Goal: Check status: Check status

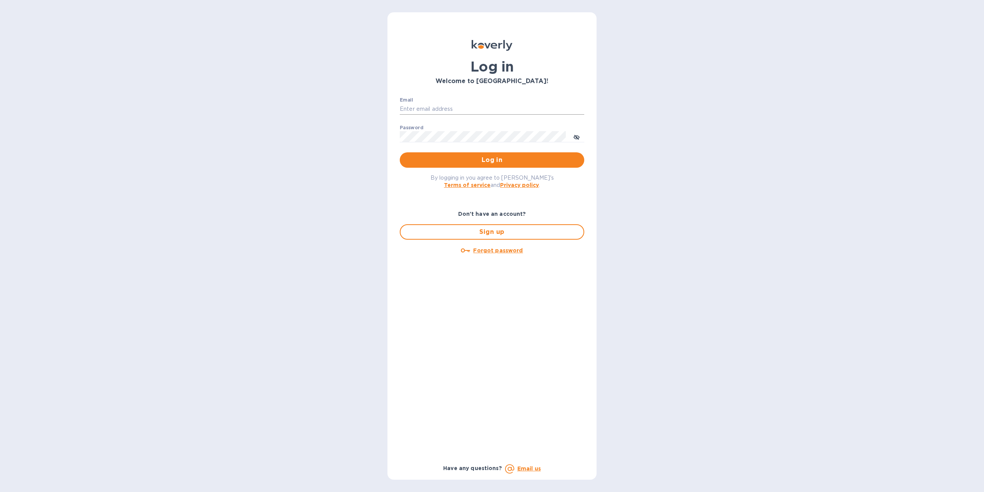
click at [442, 106] on input "Email" at bounding box center [492, 109] width 185 height 12
type input "rammsolutions8@gmail.com"
click at [517, 159] on span "Log in" at bounding box center [492, 159] width 172 height 9
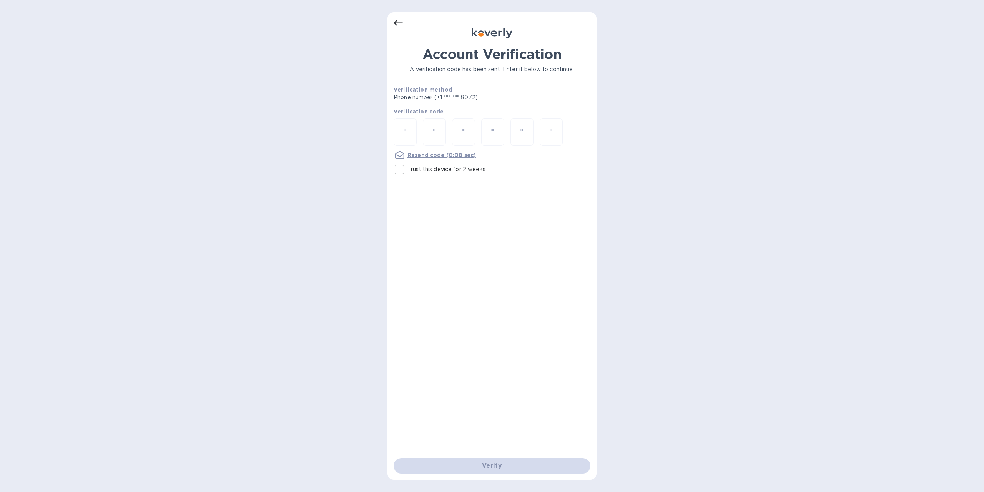
click at [396, 170] on input "Trust this device for 2 weeks" at bounding box center [399, 169] width 16 height 16
checkbox input "true"
click at [405, 128] on input "number" at bounding box center [405, 132] width 10 height 14
type input "1"
type input "8"
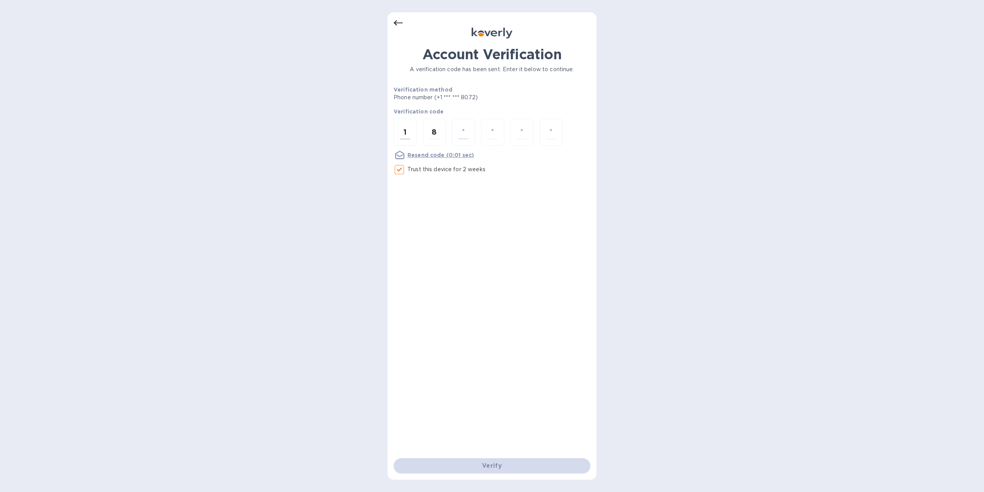
type input "1"
type input "3"
type input "7"
type input "2"
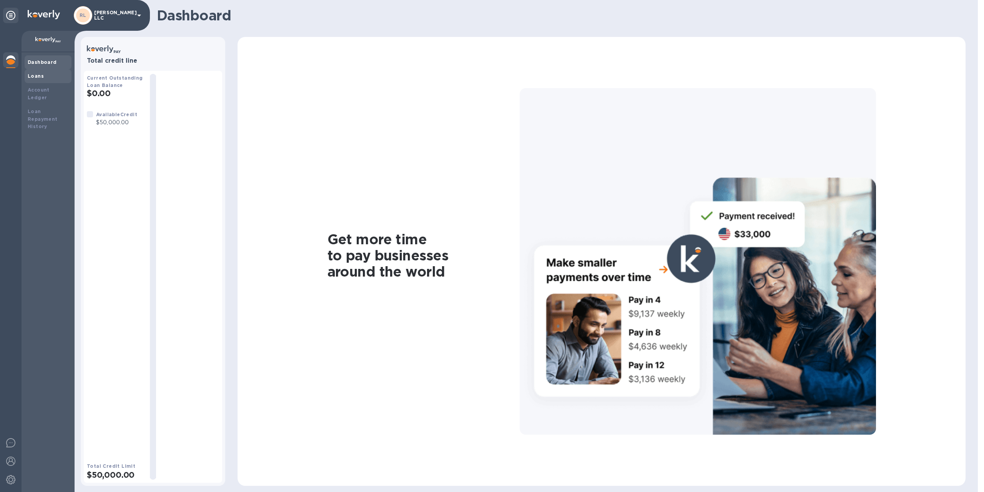
click at [31, 76] on b "Loans" at bounding box center [36, 76] width 16 height 6
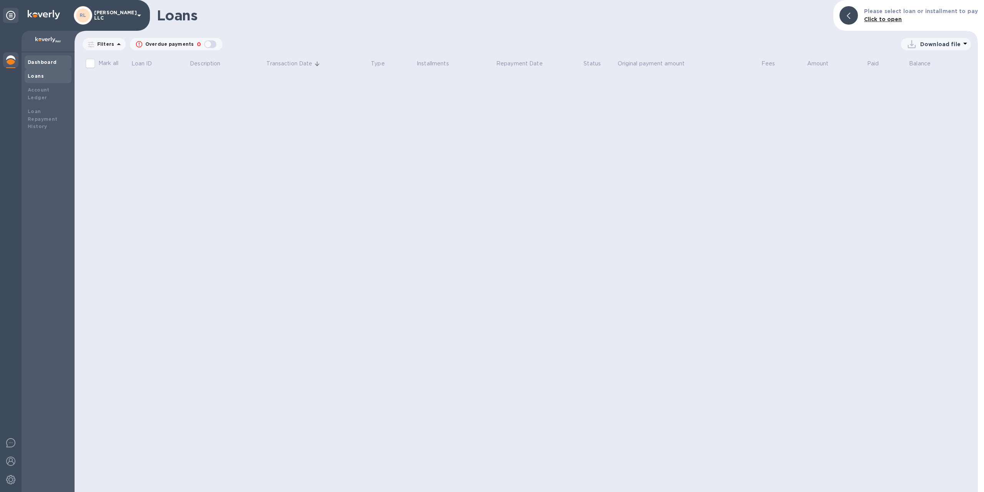
click at [38, 63] on b "Dashboard" at bounding box center [42, 62] width 29 height 6
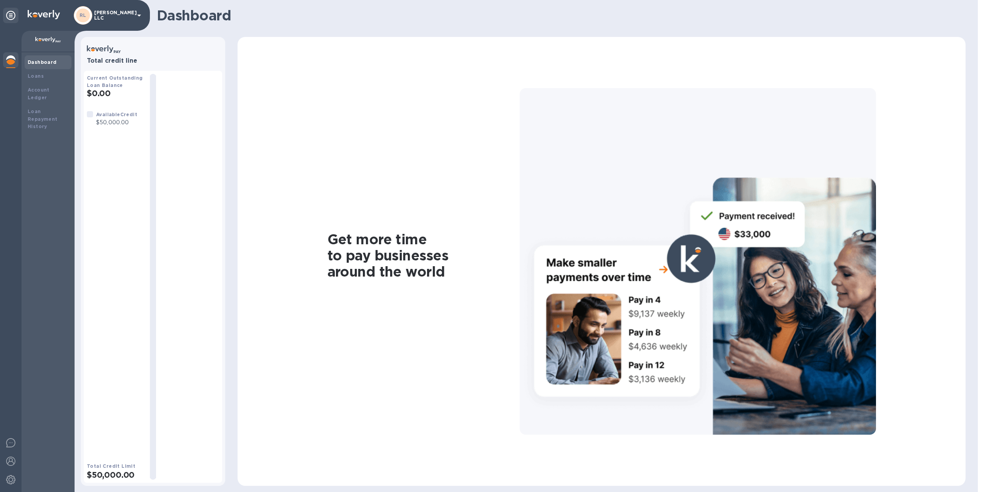
click at [125, 118] on p "$50,000.00" at bounding box center [116, 122] width 41 height 8
click at [141, 16] on icon at bounding box center [139, 15] width 9 height 9
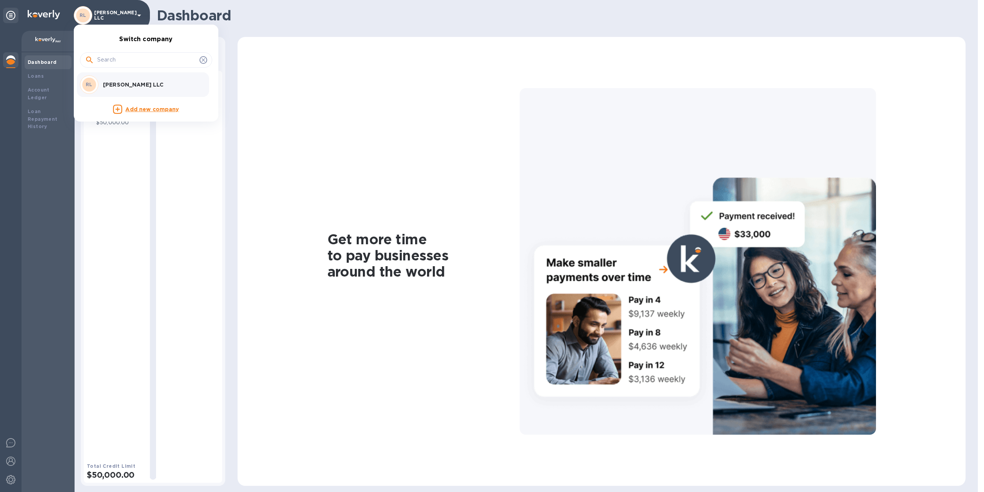
click at [285, 103] on div at bounding box center [492, 246] width 984 height 492
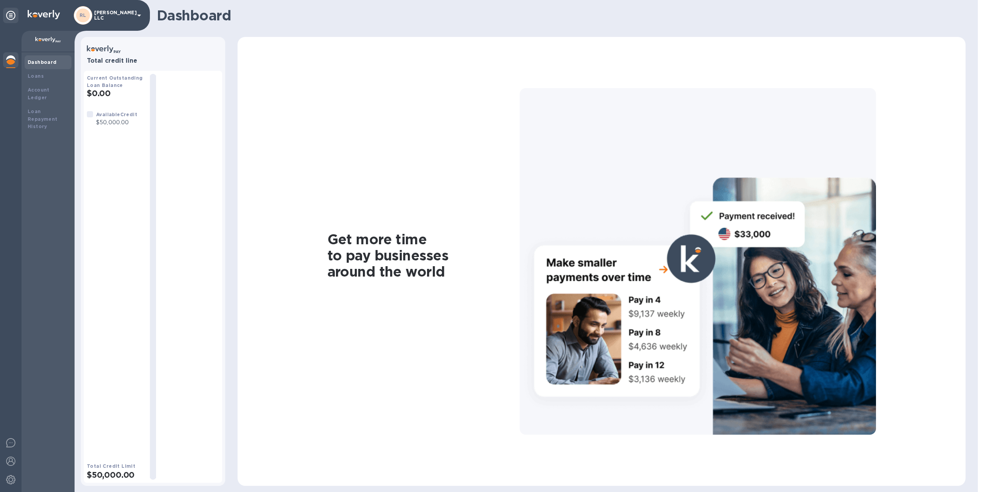
drag, startPoint x: 88, startPoint y: 114, endPoint x: 92, endPoint y: 114, distance: 4.6
click at [92, 114] on div at bounding box center [90, 114] width 6 height 6
click at [105, 117] on b "Available Credit" at bounding box center [116, 114] width 41 height 6
click at [46, 80] on div "Loans" at bounding box center [48, 76] width 47 height 14
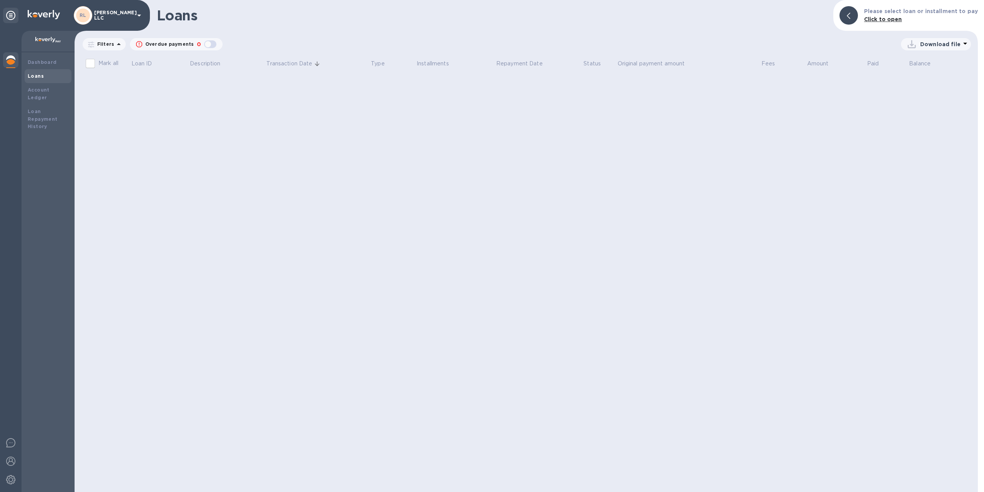
click at [886, 22] on b "Click to open" at bounding box center [883, 19] width 38 height 6
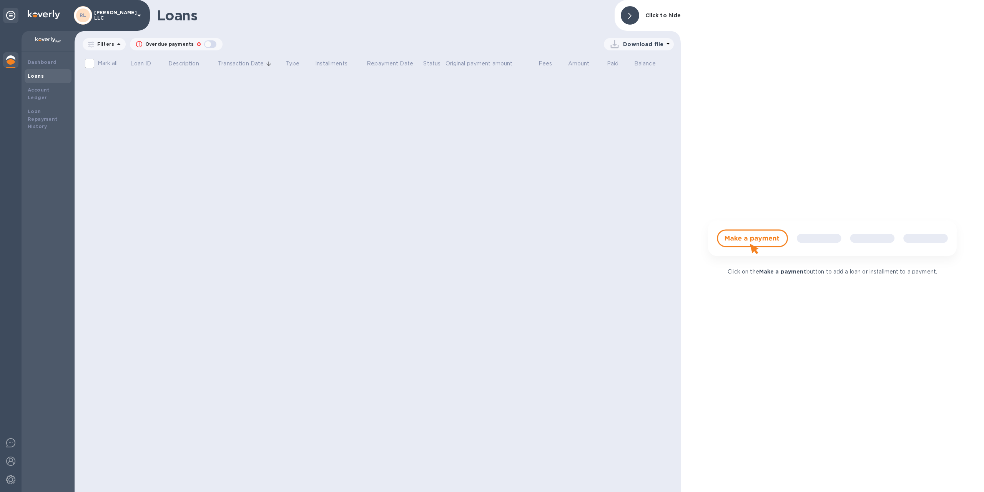
click at [741, 230] on img at bounding box center [832, 242] width 267 height 53
click at [741, 240] on img at bounding box center [832, 242] width 267 height 53
click at [668, 13] on b "Click to hide" at bounding box center [664, 15] width 36 height 6
click at [668, 13] on div "Loans Click to hide" at bounding box center [378, 15] width 606 height 31
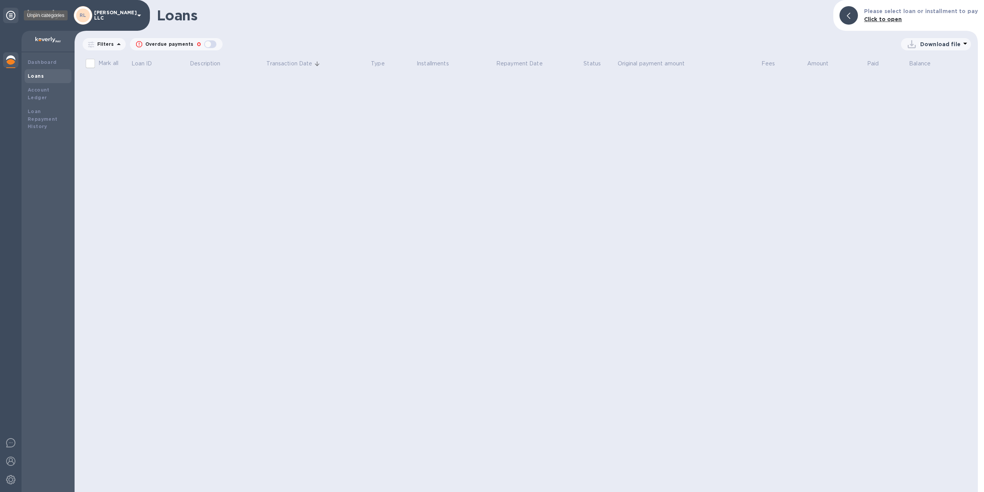
click at [6, 15] on div at bounding box center [10, 15] width 15 height 15
click at [30, 64] on b "Dashboard" at bounding box center [42, 62] width 29 height 6
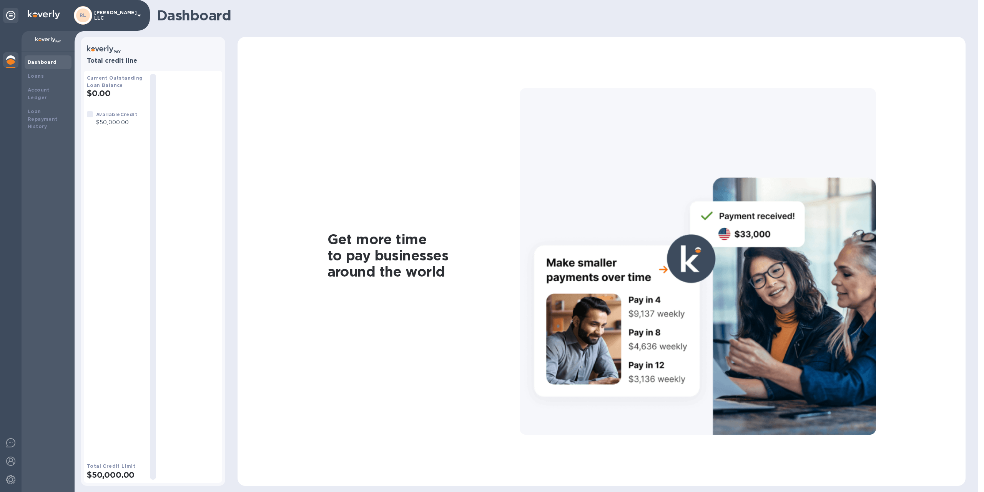
click at [98, 470] on h2 "$50,000.00" at bounding box center [115, 475] width 57 height 10
click at [13, 448] on div at bounding box center [10, 444] width 15 height 18
click at [886, 146] on div "Get more time to pay businesses around the world" at bounding box center [601, 261] width 713 height 433
click at [9, 460] on img at bounding box center [10, 460] width 9 height 9
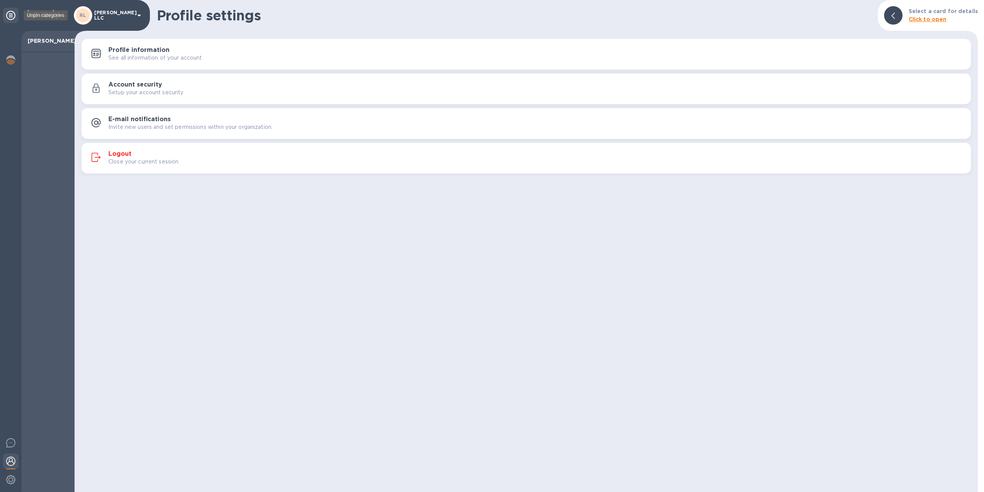
click at [13, 13] on icon at bounding box center [10, 15] width 9 height 9
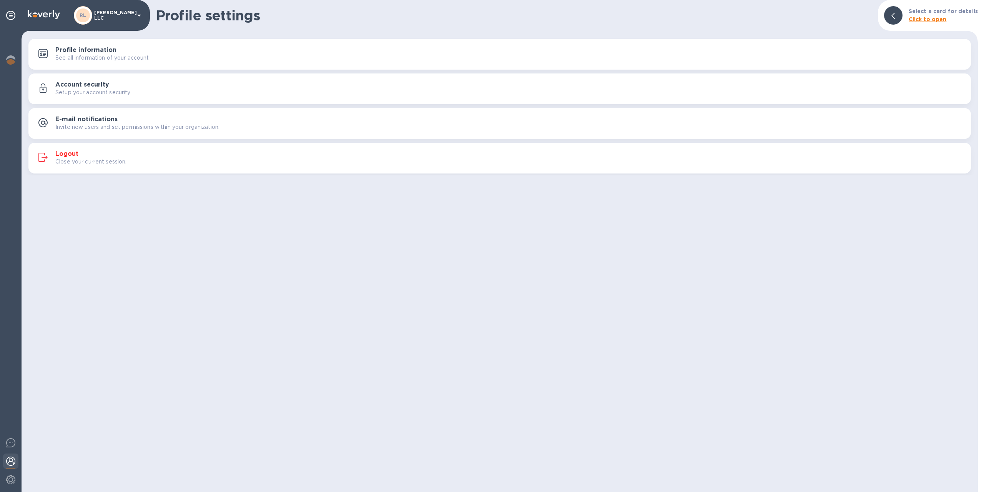
click at [895, 17] on icon at bounding box center [893, 16] width 3 height 6
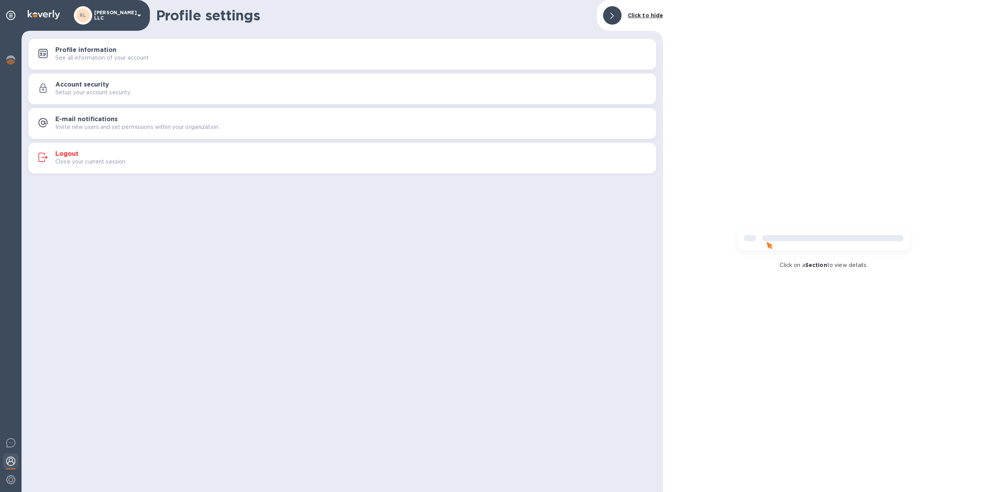
click at [757, 235] on img at bounding box center [824, 241] width 185 height 37
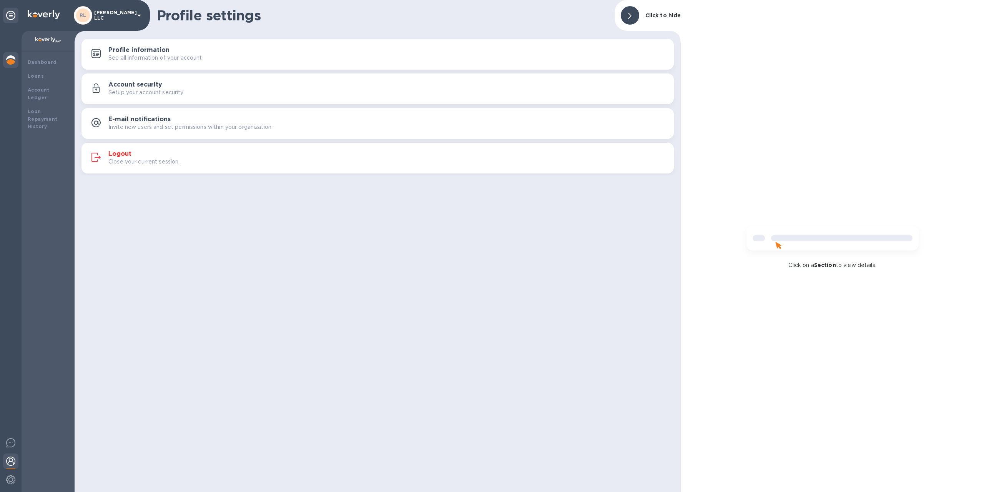
click at [14, 62] on img at bounding box center [10, 59] width 9 height 9
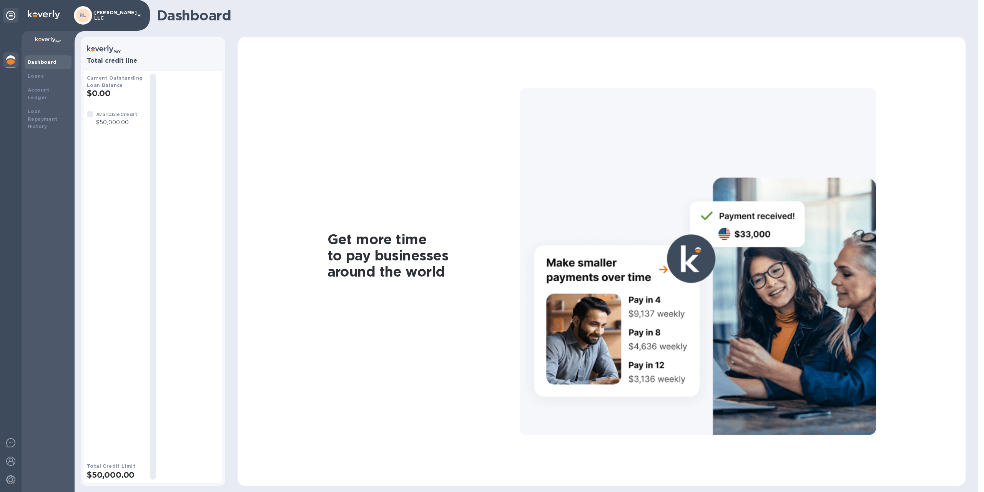
click at [54, 63] on b "Dashboard" at bounding box center [42, 62] width 29 height 6
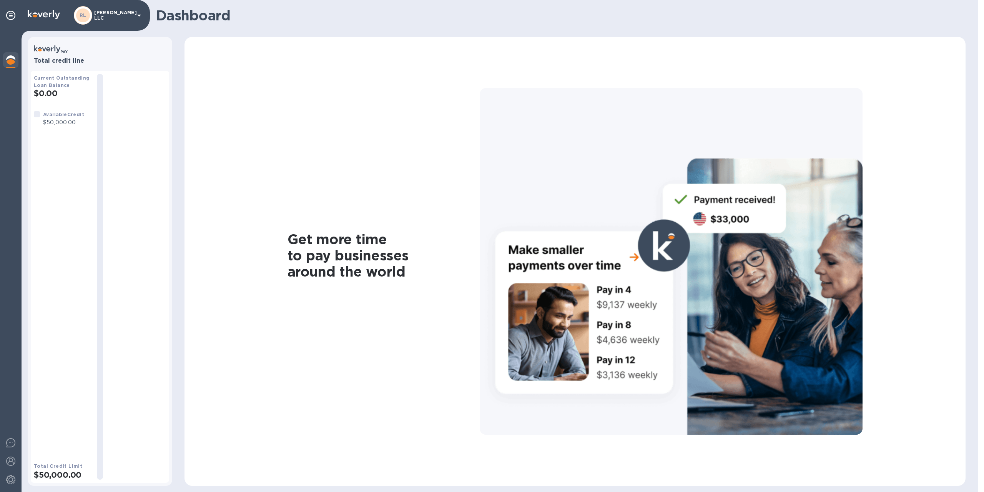
click at [55, 50] on icon at bounding box center [55, 48] width 1 height 6
click at [55, 57] on h3 "Total credit line" at bounding box center [100, 60] width 132 height 7
click at [33, 468] on div "Current Outstanding Loan Balance $0.00 Available Credit $50,000.00 Total Credit…" at bounding box center [100, 277] width 138 height 412
click at [52, 94] on h2 "$0.00" at bounding box center [62, 93] width 57 height 10
click at [38, 115] on div at bounding box center [37, 114] width 6 height 6
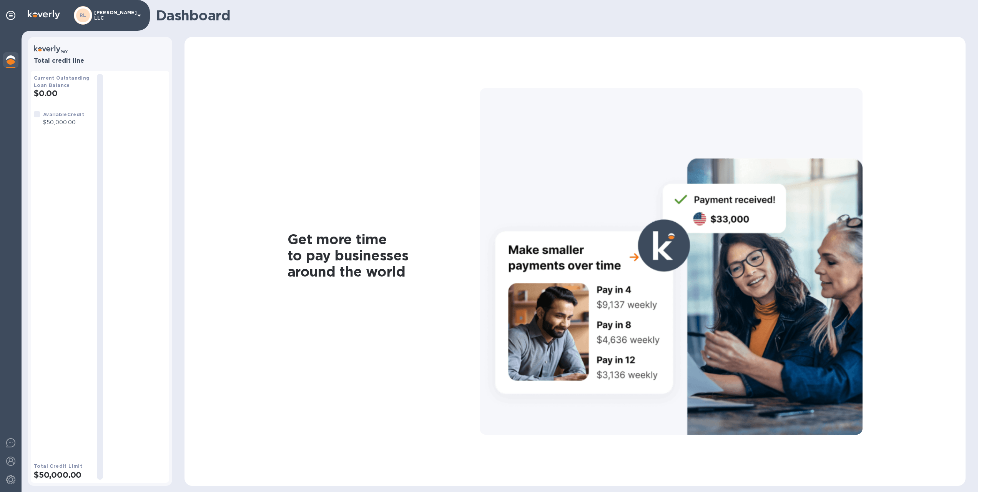
click at [63, 120] on p "$50,000.00" at bounding box center [63, 122] width 41 height 8
click at [8, 441] on img at bounding box center [10, 442] width 9 height 9
click at [60, 50] on icon at bounding box center [51, 49] width 34 height 12
click at [5, 11] on div at bounding box center [10, 15] width 15 height 15
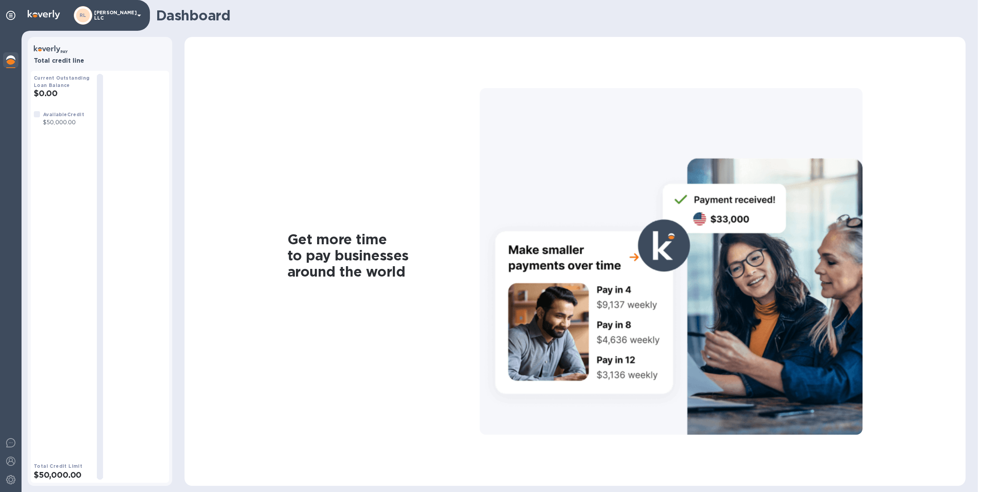
click at [36, 17] on img at bounding box center [44, 14] width 32 height 9
click at [10, 12] on icon at bounding box center [10, 15] width 9 height 9
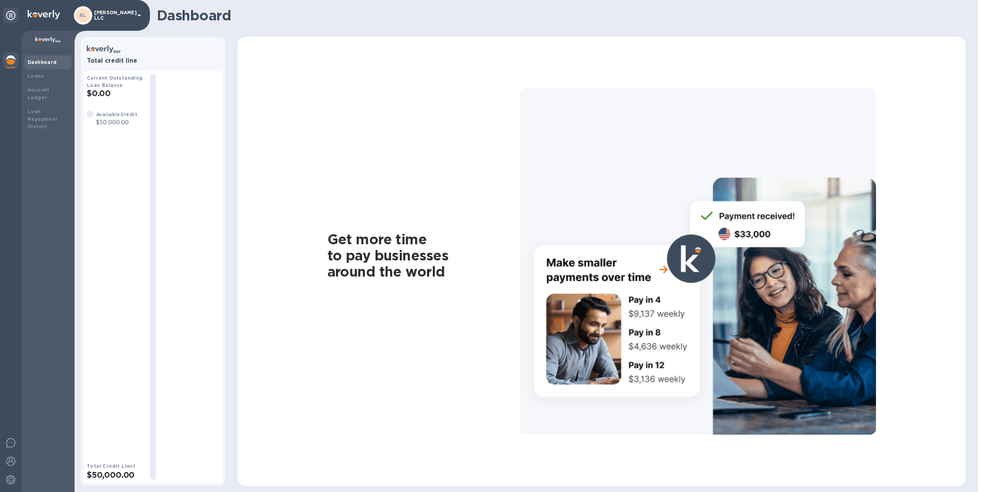
click at [104, 128] on div "Available Credit $50,000.00" at bounding box center [117, 118] width 44 height 19
click at [92, 115] on div at bounding box center [90, 114] width 6 height 6
click at [40, 87] on b "Account Ledger" at bounding box center [39, 93] width 22 height 13
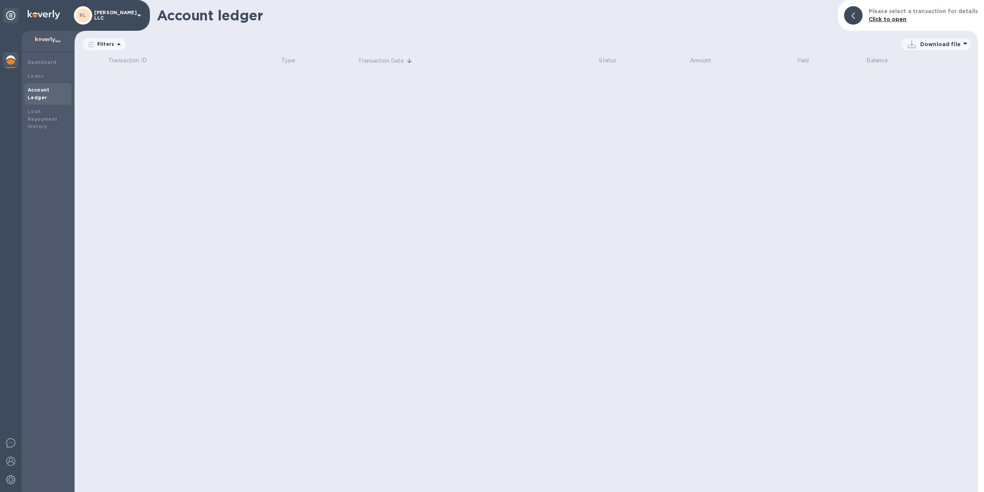
click at [48, 47] on div at bounding box center [48, 42] width 53 height 22
click at [16, 23] on div at bounding box center [10, 15] width 15 height 15
click at [7, 11] on icon at bounding box center [10, 15] width 9 height 9
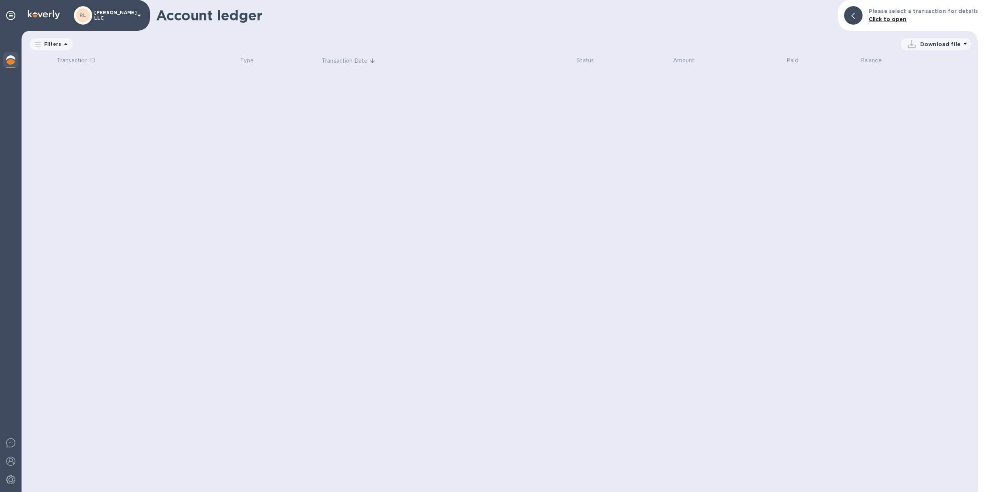
click at [901, 16] on p "Click to open" at bounding box center [923, 19] width 109 height 8
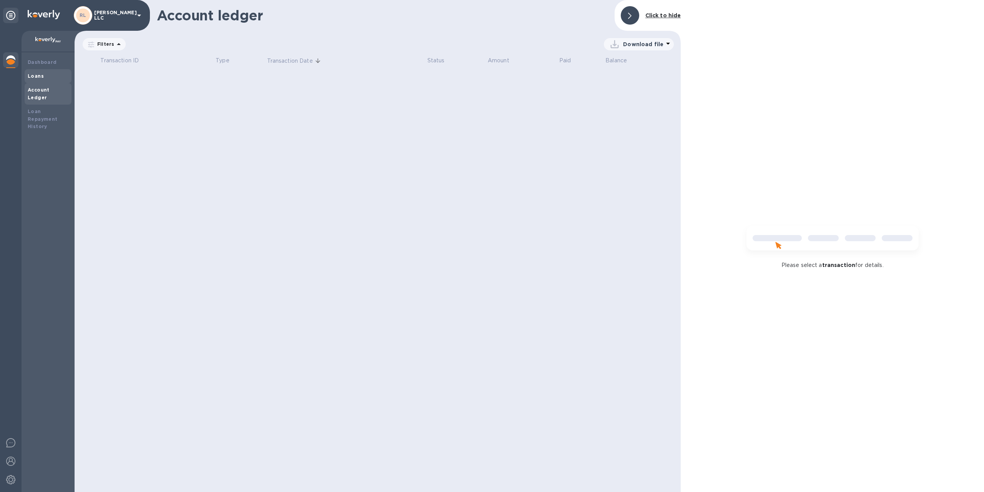
click at [46, 76] on div "Loans" at bounding box center [48, 76] width 41 height 8
